Goal: Task Accomplishment & Management: Use online tool/utility

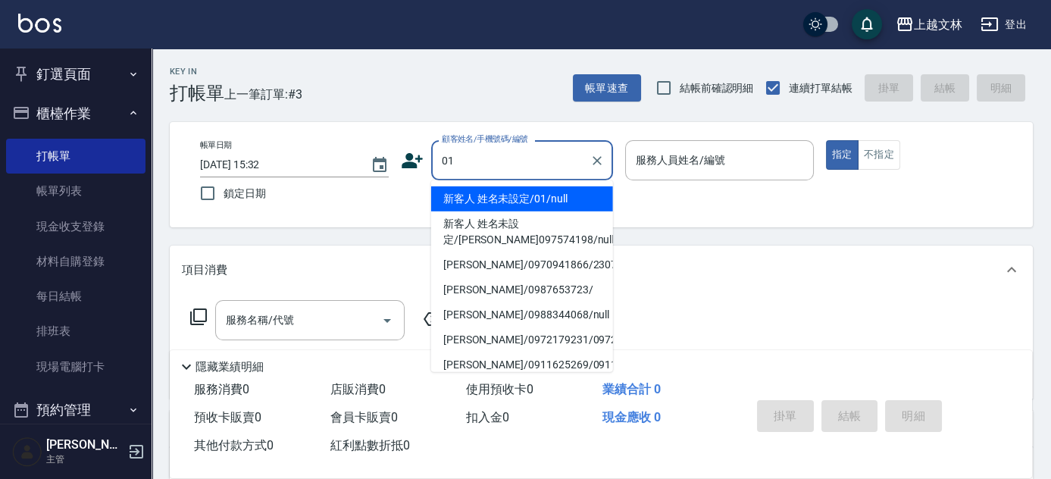
type input "新客人 姓名未設定/01/null"
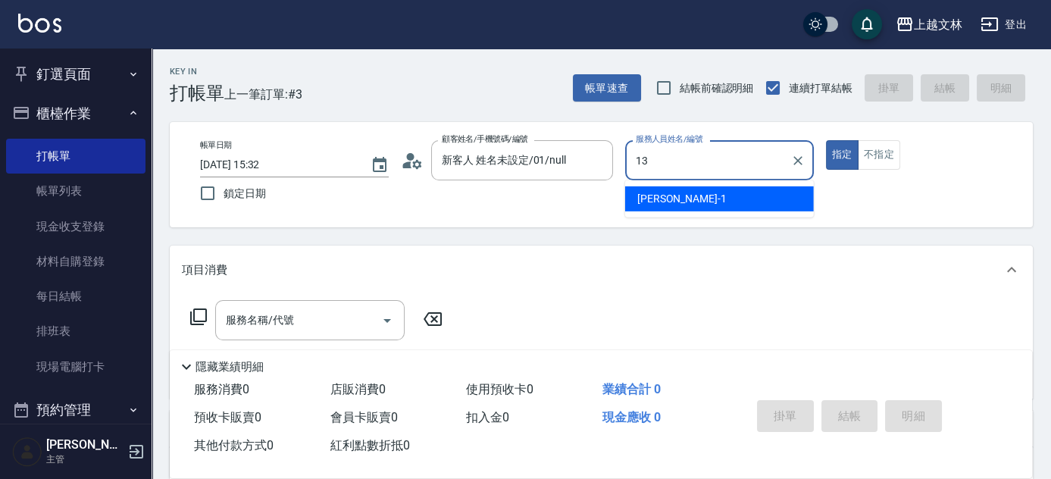
type input "July-13"
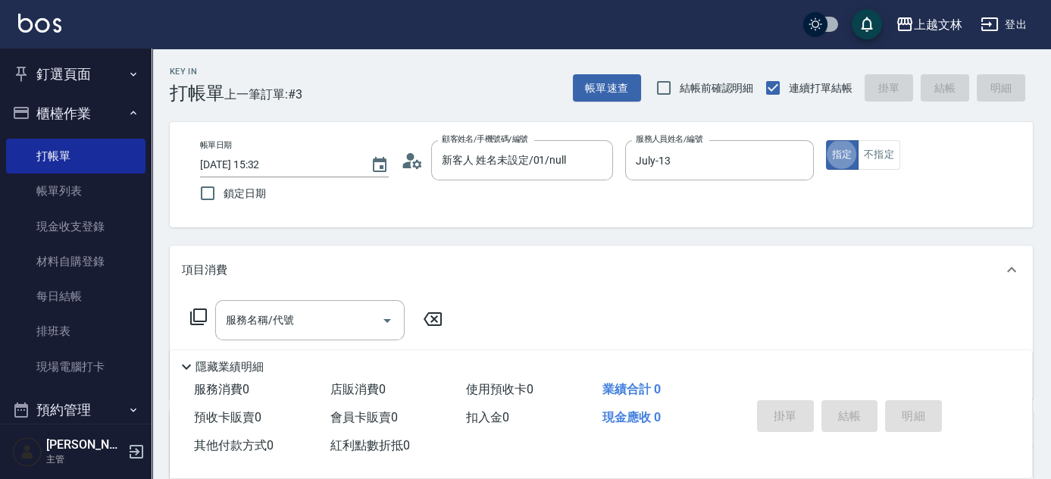
type button "true"
click at [884, 165] on button "不指定" at bounding box center [879, 155] width 42 height 30
drag, startPoint x: 312, startPoint y: 290, endPoint x: 308, endPoint y: 312, distance: 22.3
click at [313, 295] on div "項目消費 服務名稱/代號 服務名稱/代號" at bounding box center [601, 321] width 863 height 153
click at [308, 312] on input "服務名稱/代號" at bounding box center [298, 320] width 153 height 27
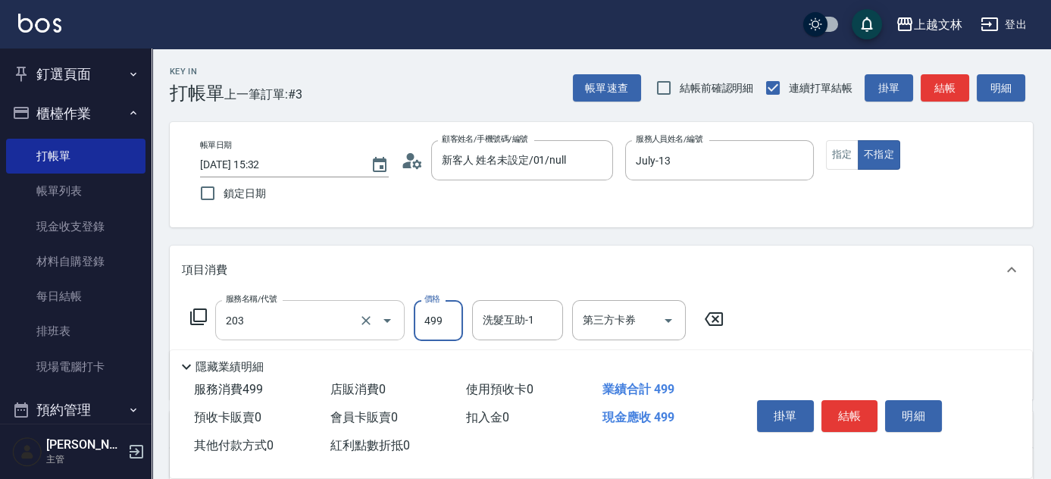
type input "B級洗+剪(203)"
click at [850, 417] on button "結帳" at bounding box center [849, 416] width 57 height 32
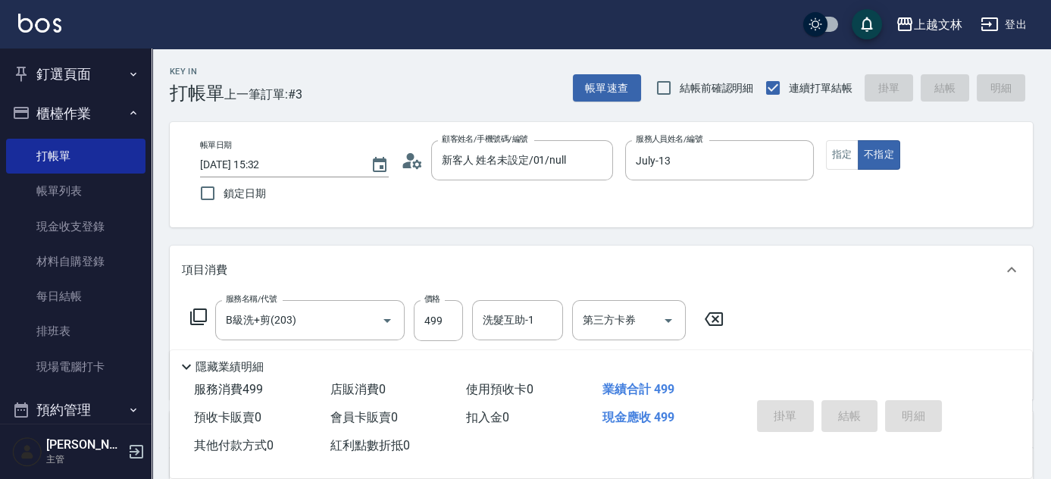
type input "[DATE] 16:02"
